Goal: Navigation & Orientation: Find specific page/section

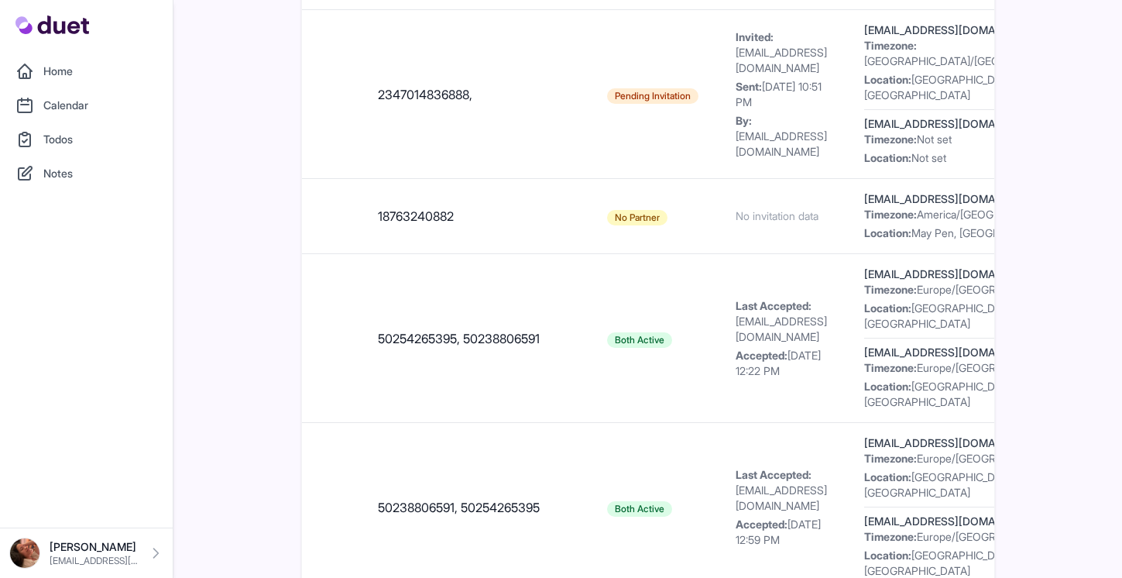
scroll to position [0, 1341]
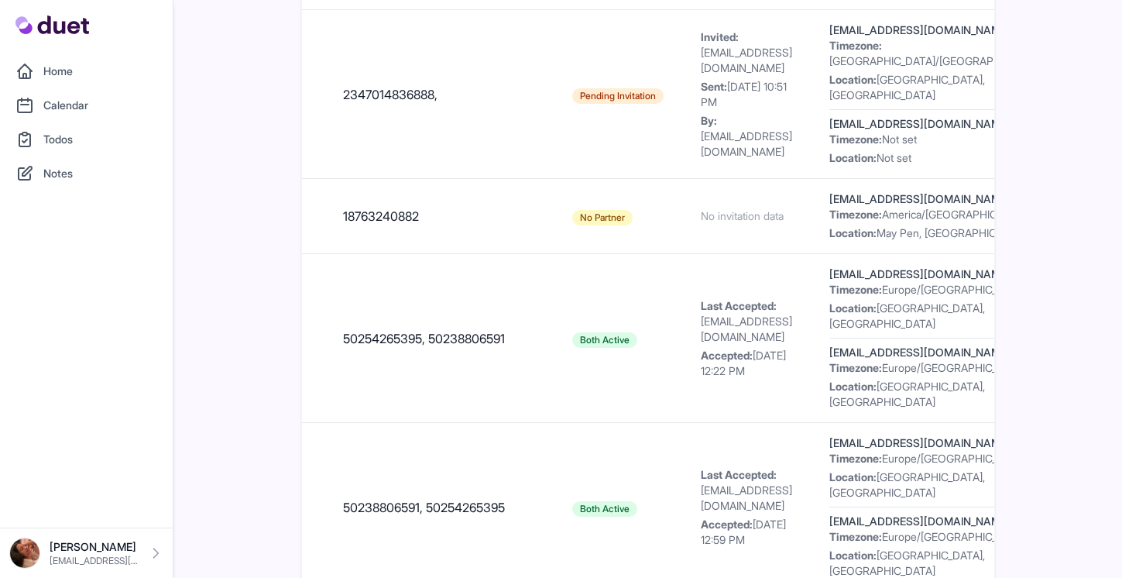
drag, startPoint x: 535, startPoint y: 267, endPoint x: 629, endPoint y: 268, distance: 93.7
copy div "Pretoria, Gauteng"
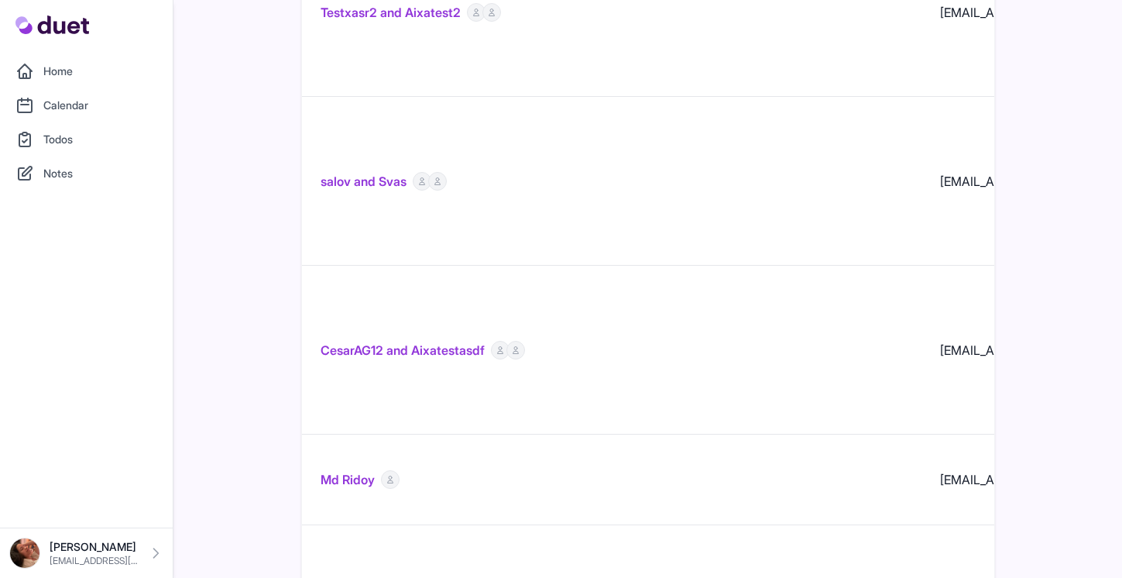
scroll to position [15066, 0]
click at [74, 64] on link "Home" at bounding box center [86, 71] width 154 height 31
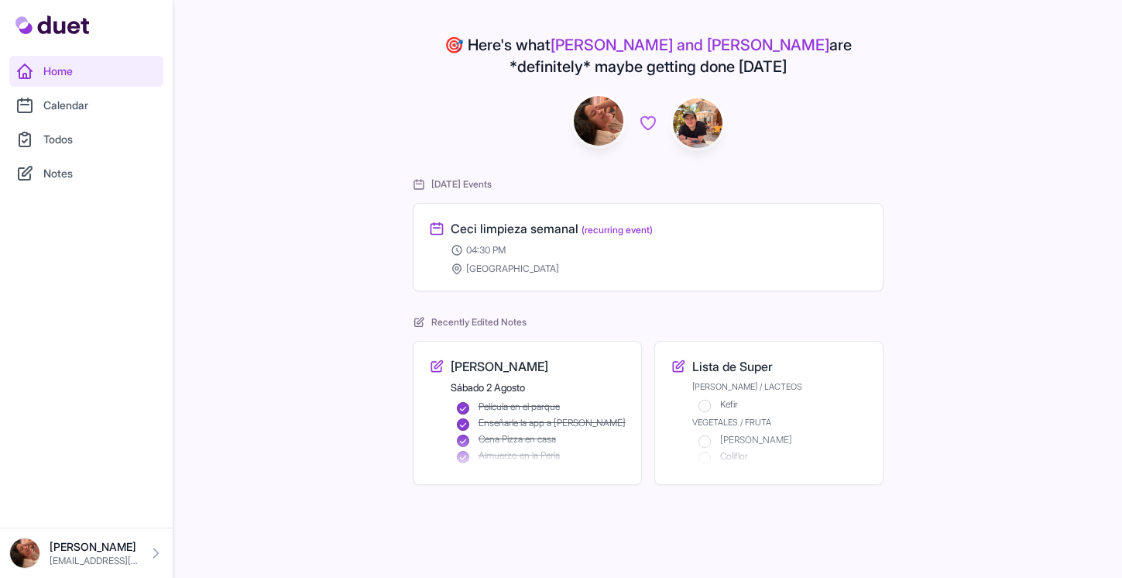
click at [81, 109] on link "Calendar" at bounding box center [86, 105] width 154 height 31
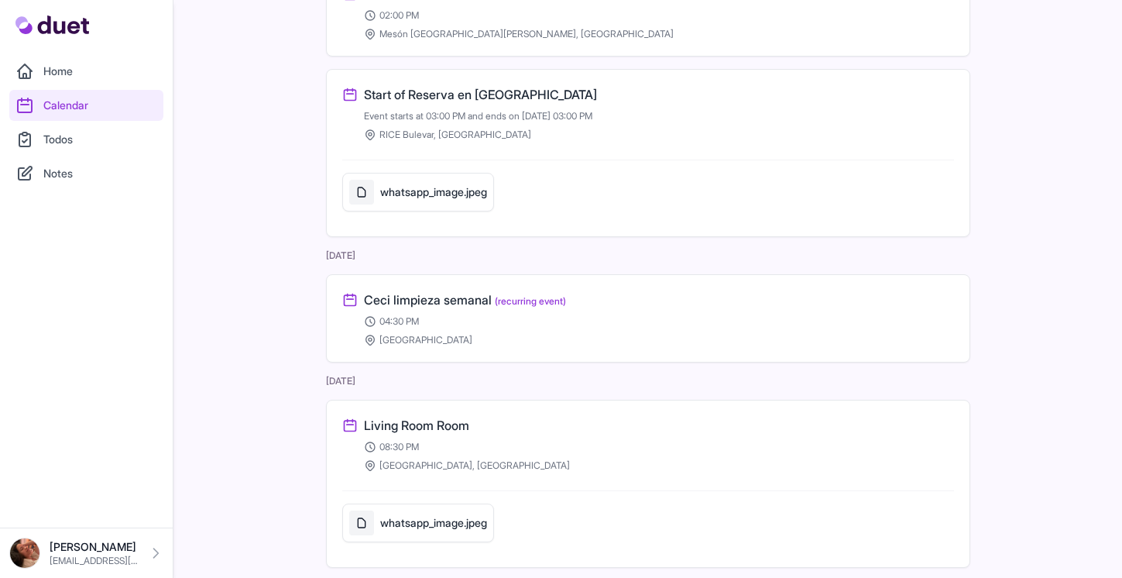
scroll to position [723, 0]
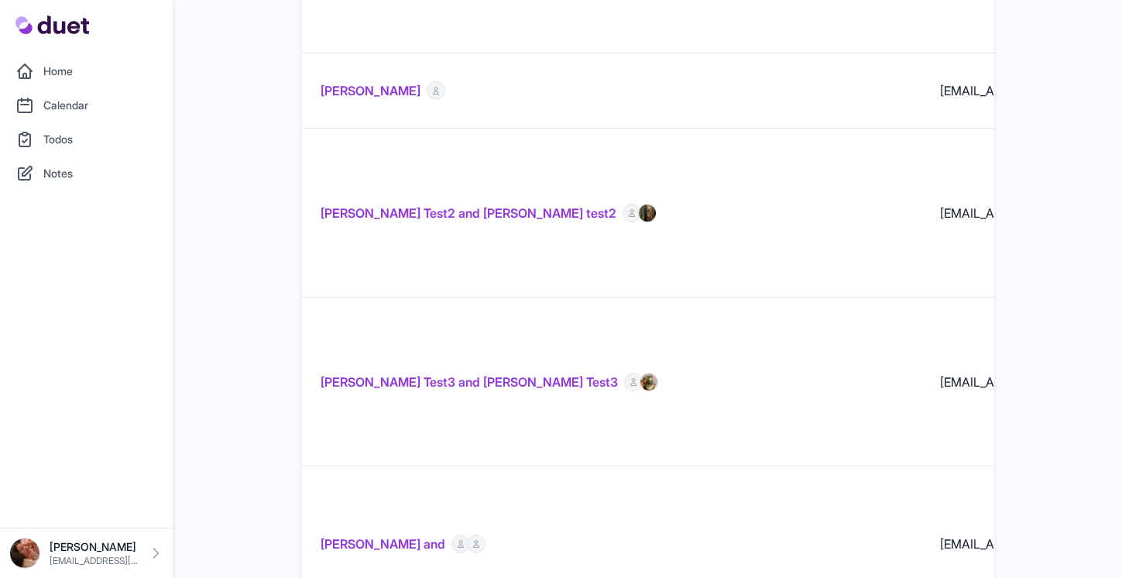
scroll to position [15878, 0]
click at [98, 76] on link "Home" at bounding box center [86, 71] width 154 height 31
